Goal: Task Accomplishment & Management: Manage account settings

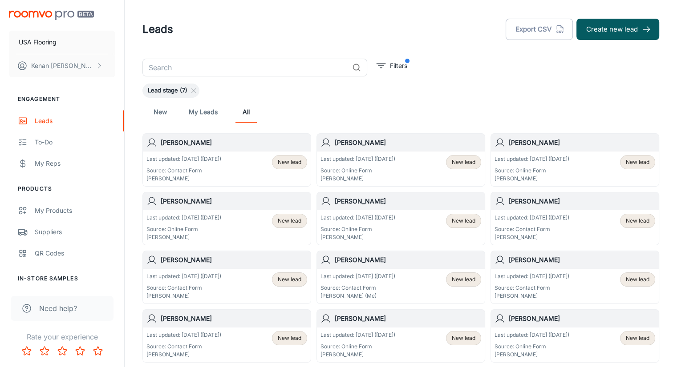
click at [283, 97] on div "Lead stage (7)" at bounding box center [400, 91] width 516 height 14
click at [363, 112] on div "New My Leads All" at bounding box center [400, 111] width 502 height 21
click at [238, 166] on div "Last updated: Aug 28 (1 days ago) Source: Contact Form Unassigned New lead" at bounding box center [226, 169] width 161 height 28
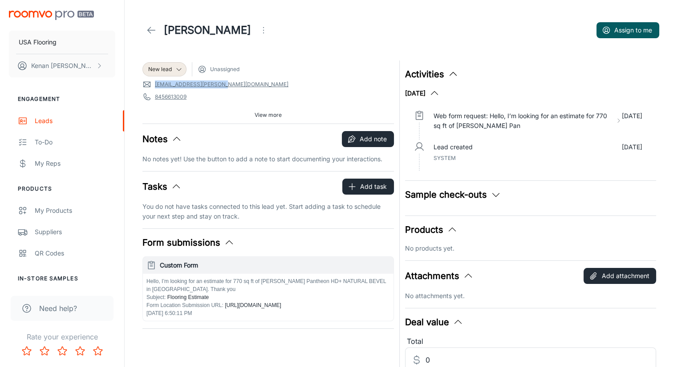
drag, startPoint x: 224, startPoint y: 82, endPoint x: 155, endPoint y: 88, distance: 69.6
click at [155, 88] on span "kalee.stoever@gmail.com" at bounding box center [267, 84] width 251 height 9
copy link "kalee.stoever@gmail.com"
drag, startPoint x: 189, startPoint y: 95, endPoint x: 155, endPoint y: 98, distance: 33.5
click at [155, 98] on span "8456613009" at bounding box center [267, 97] width 251 height 9
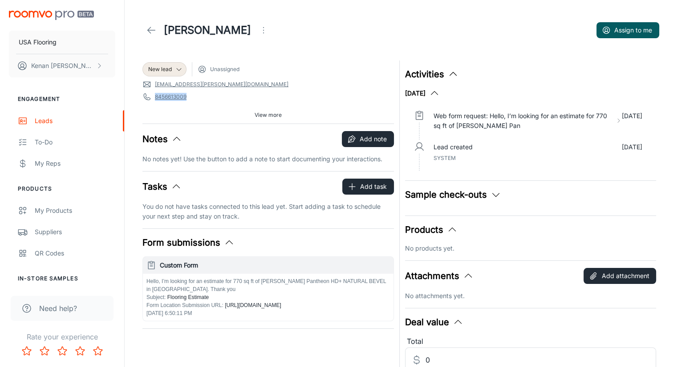
copy link "8456613009"
click at [634, 33] on button "Assign to me" at bounding box center [627, 30] width 63 height 16
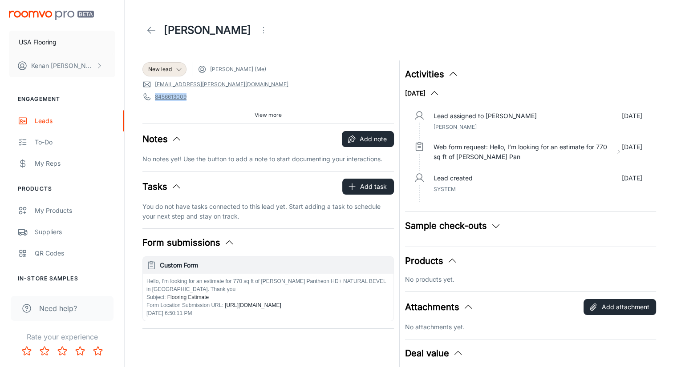
click at [142, 32] on link at bounding box center [151, 30] width 18 height 18
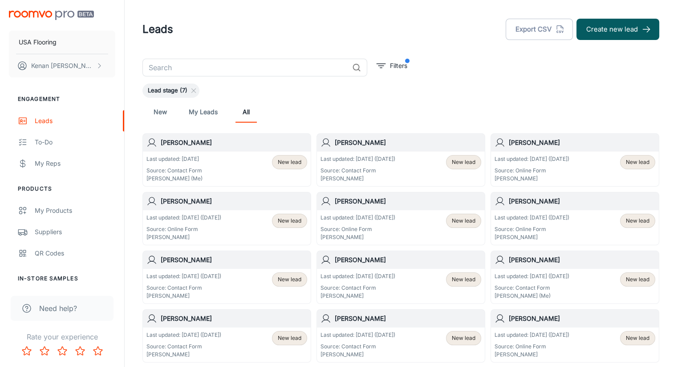
click at [434, 102] on div "New My Leads All" at bounding box center [400, 111] width 502 height 21
click at [604, 35] on button "Create new lead" at bounding box center [617, 29] width 83 height 21
